Goal: Transaction & Acquisition: Download file/media

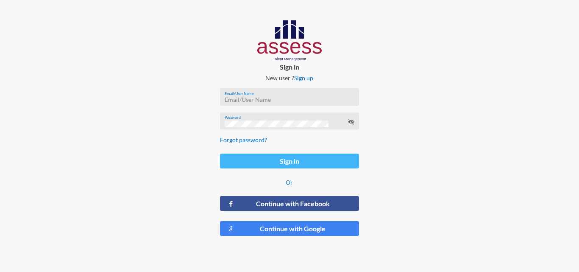
type input "HAH – Talent Map"
click at [303, 161] on button "Sign in" at bounding box center [289, 160] width 139 height 15
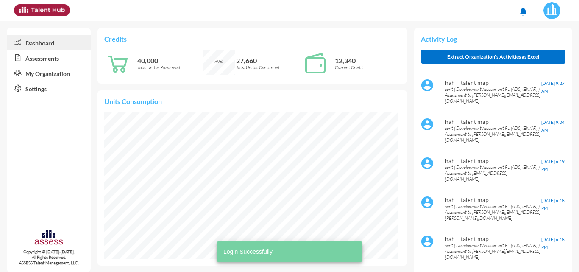
scroll to position [147, 293]
click at [49, 60] on link "Assessments" at bounding box center [49, 57] width 84 height 15
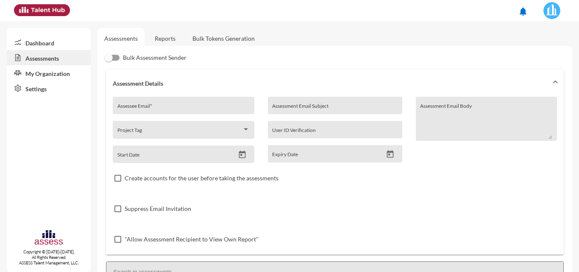
click at [170, 37] on link "Reports" at bounding box center [165, 38] width 34 height 21
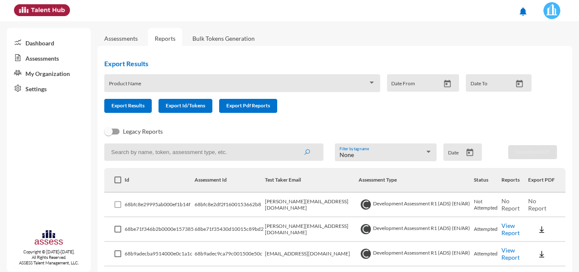
click at [173, 156] on input at bounding box center [213, 151] width 219 height 17
paste input "[PERSON_NAME][EMAIL_ADDRESS][DOMAIN_NAME]"
type input "[PERSON_NAME][EMAIL_ADDRESS][DOMAIN_NAME]"
click at [293, 144] on button "submit" at bounding box center [306, 151] width 27 height 15
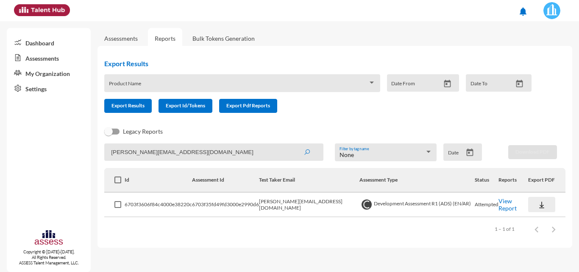
click at [537, 205] on img at bounding box center [541, 204] width 8 height 8
click at [539, 142] on button "OCM / EN" at bounding box center [552, 140] width 53 height 16
